Goal: Check status: Check status

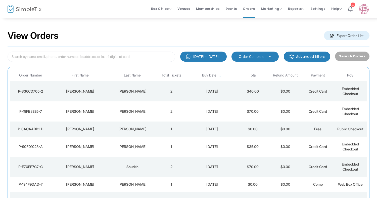
click at [135, 89] on div "[PERSON_NAME]" at bounding box center [132, 91] width 43 height 5
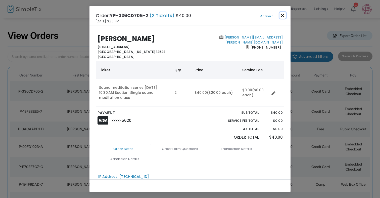
click at [282, 14] on button "Close" at bounding box center [283, 15] width 7 height 7
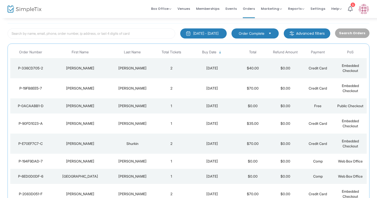
scroll to position [29, 0]
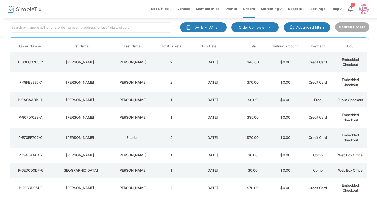
click at [110, 87] on td "[PERSON_NAME]" at bounding box center [132, 82] width 45 height 20
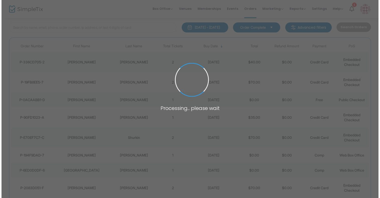
scroll to position [0, 0]
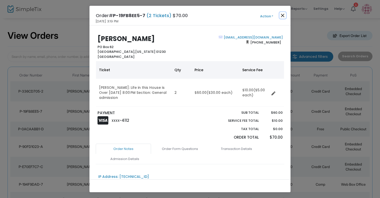
click at [283, 17] on button "Close" at bounding box center [283, 15] width 7 height 7
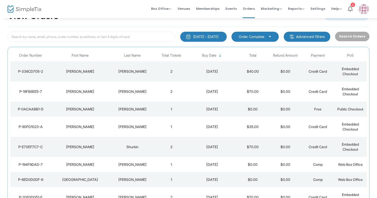
scroll to position [29, 0]
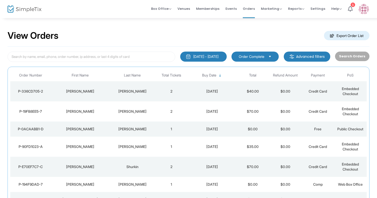
scroll to position [29, 0]
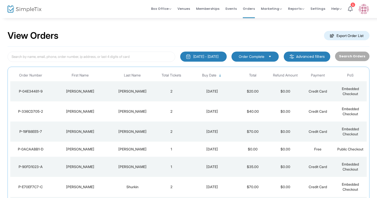
click at [125, 86] on td "Jenisch" at bounding box center [132, 91] width 45 height 20
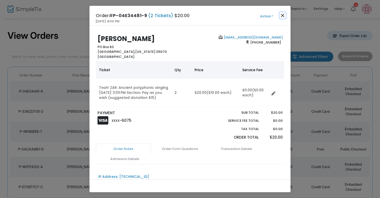
click at [284, 14] on button "Close" at bounding box center [283, 15] width 7 height 7
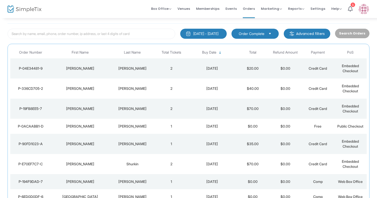
scroll to position [29, 0]
